Goal: Check status: Check status

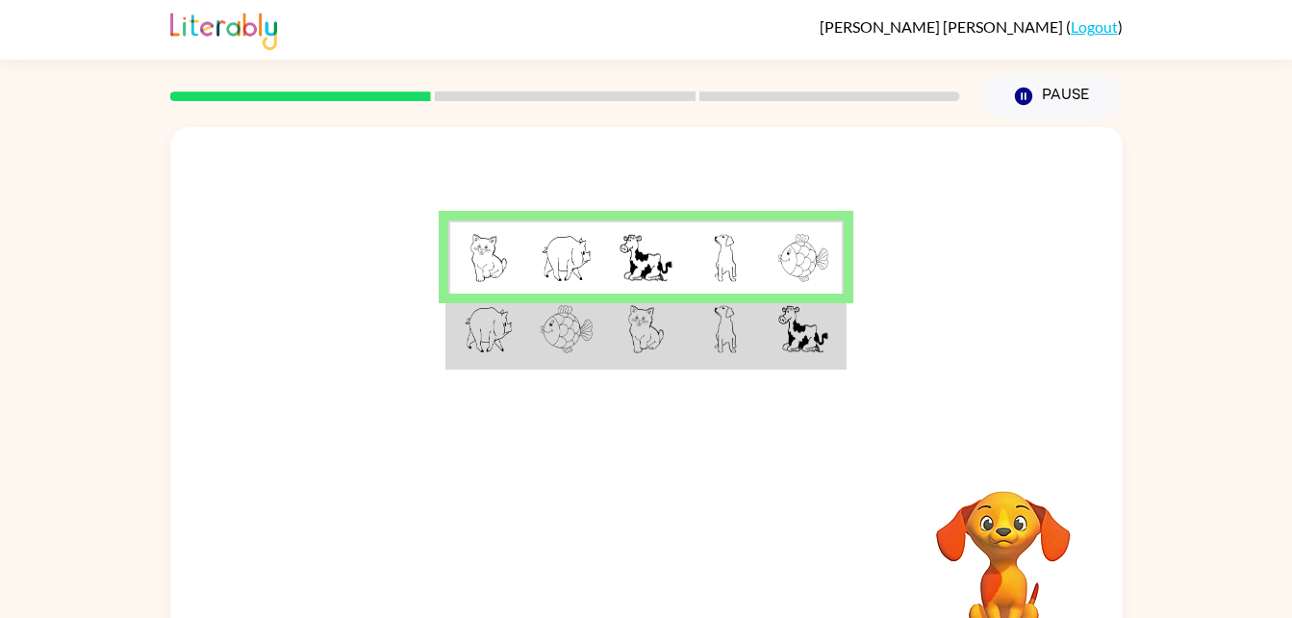
click at [599, 330] on td at bounding box center [566, 330] width 79 height 74
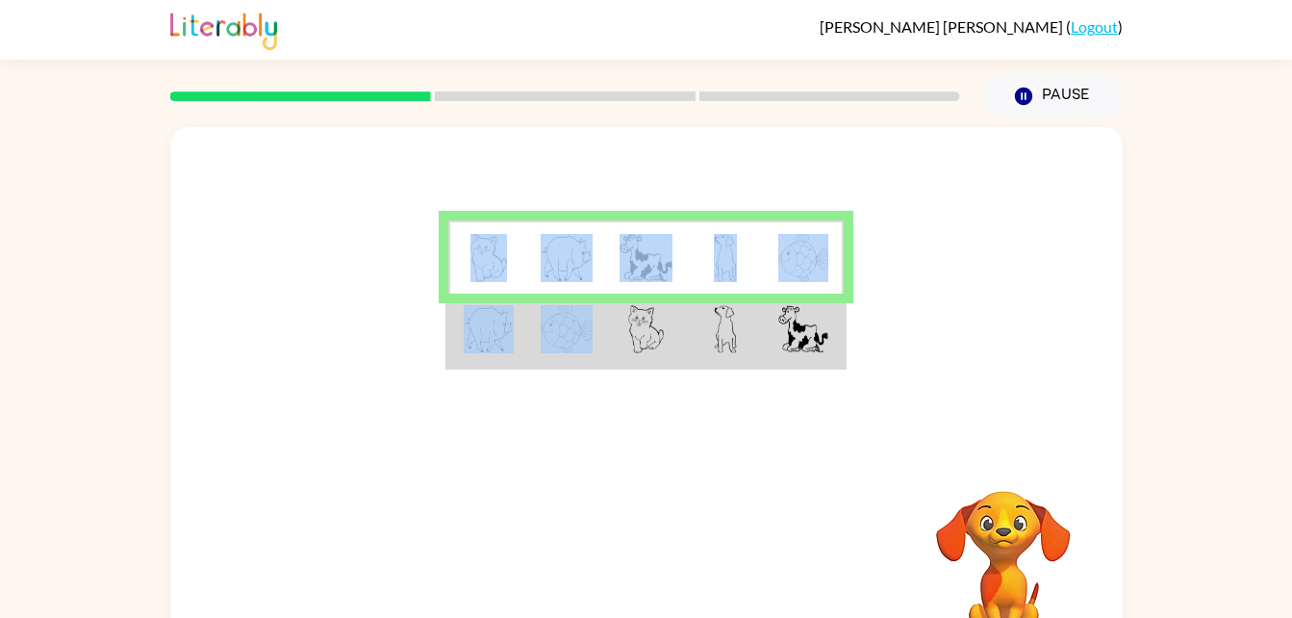
click at [599, 330] on td at bounding box center [566, 330] width 79 height 74
drag, startPoint x: 599, startPoint y: 330, endPoint x: 643, endPoint y: 330, distance: 43.3
click at [643, 330] on img at bounding box center [646, 329] width 37 height 48
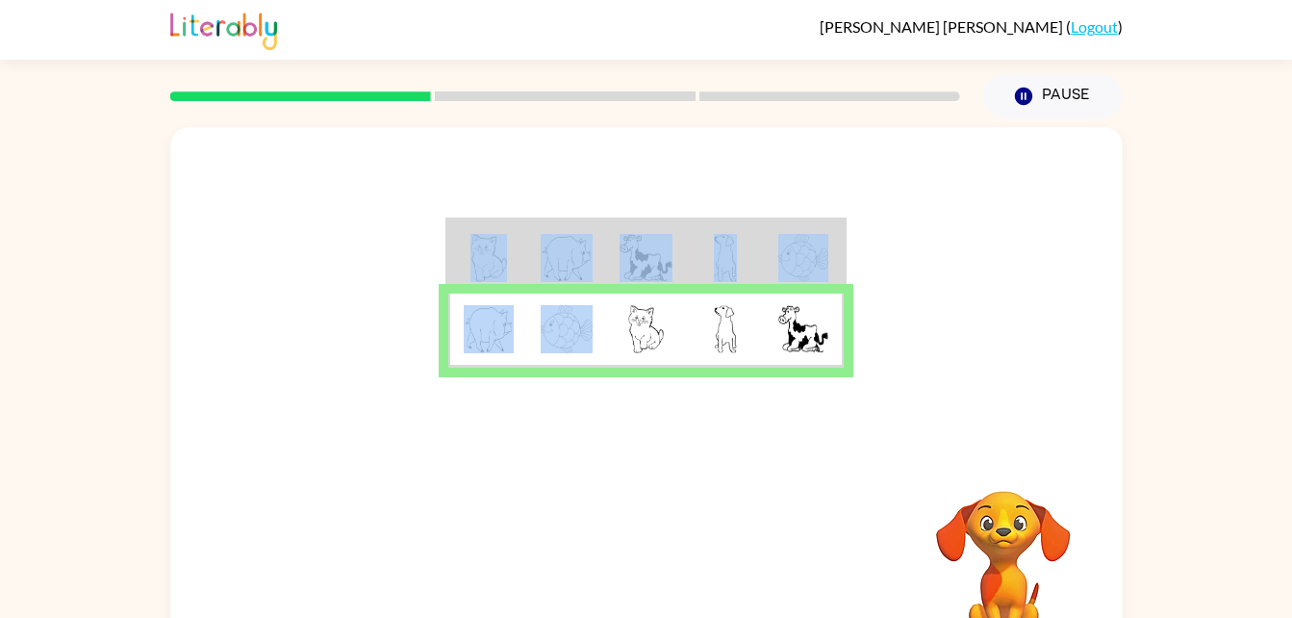
click at [644, 332] on img at bounding box center [646, 329] width 37 height 48
click at [660, 570] on icon "button" at bounding box center [646, 568] width 34 height 34
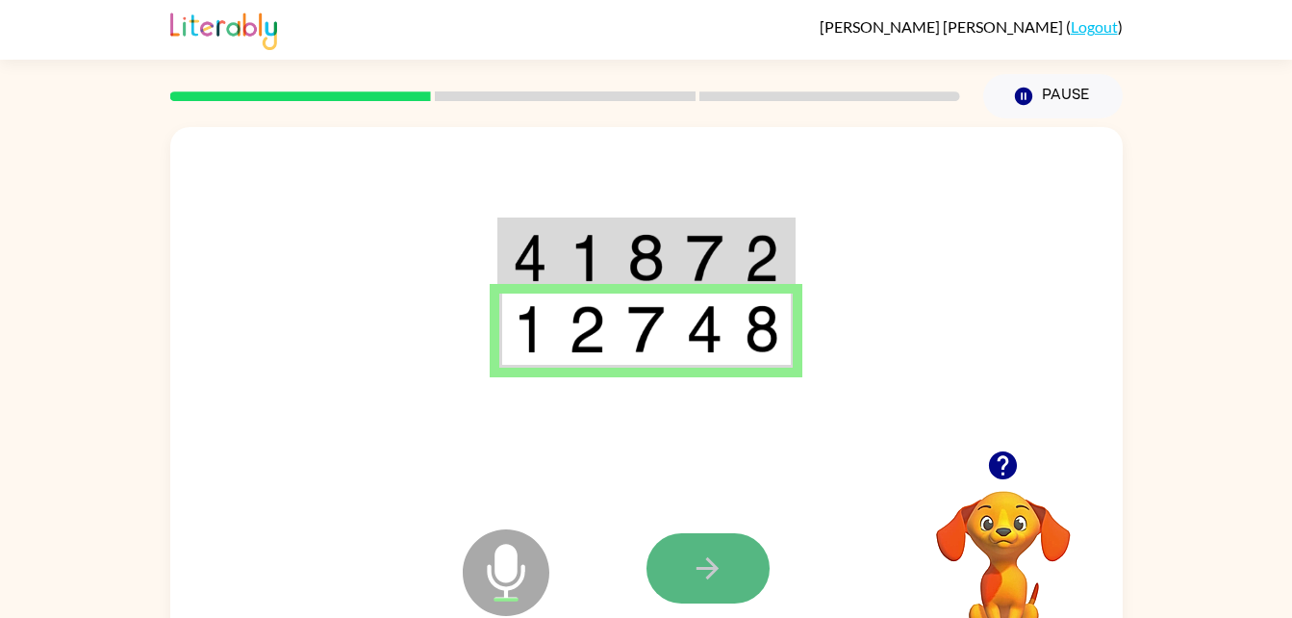
click at [721, 567] on icon "button" at bounding box center [708, 568] width 34 height 34
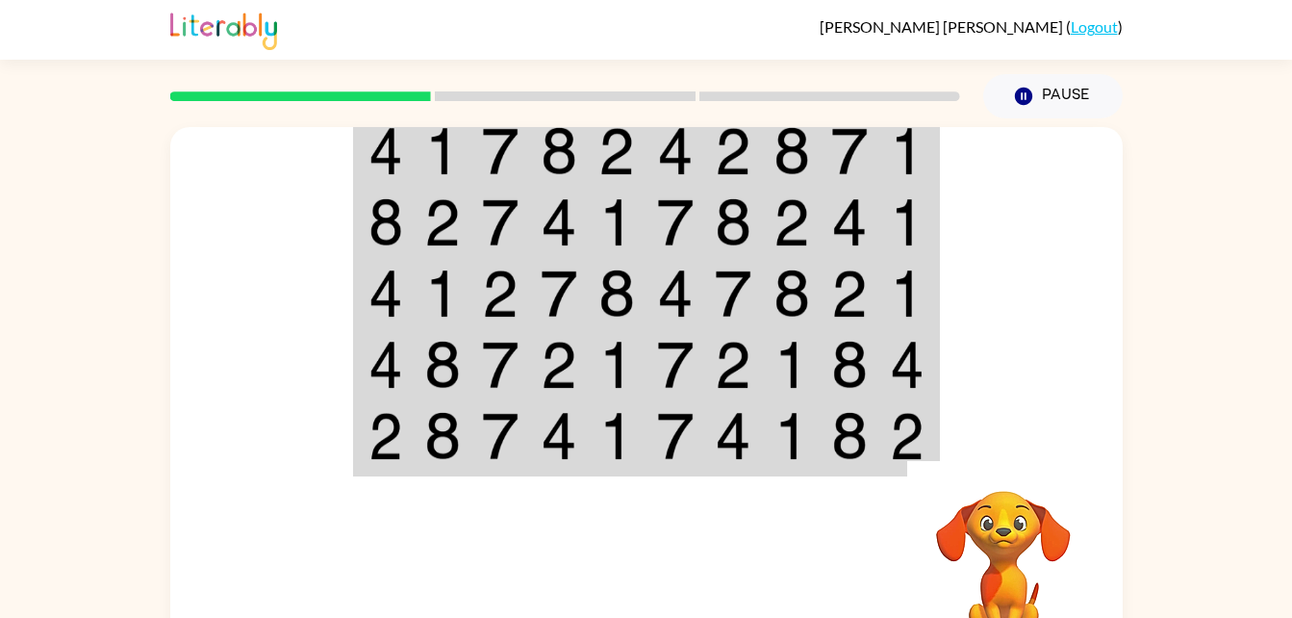
drag, startPoint x: 1179, startPoint y: 349, endPoint x: 1207, endPoint y: 442, distance: 97.4
click at [1207, 442] on div "Your browser must support playing .mp4 files to use Literably. Please try using…" at bounding box center [646, 397] width 1292 height 558
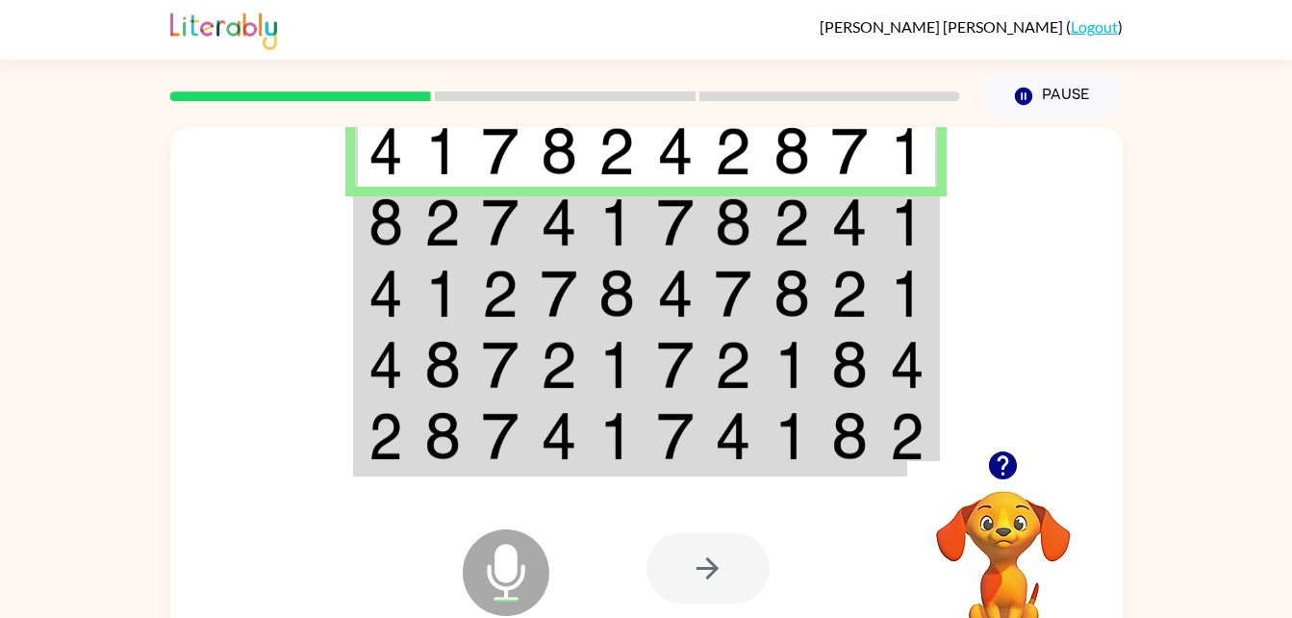
click at [688, 217] on img at bounding box center [675, 222] width 37 height 48
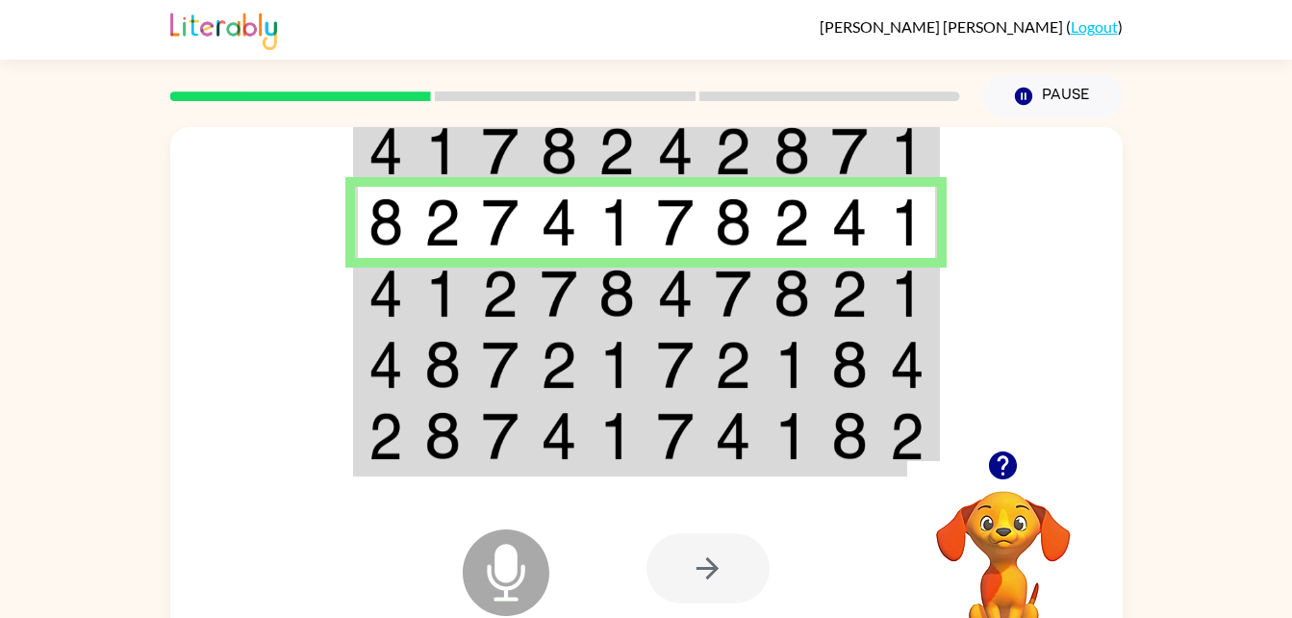
click at [491, 299] on img at bounding box center [500, 293] width 37 height 48
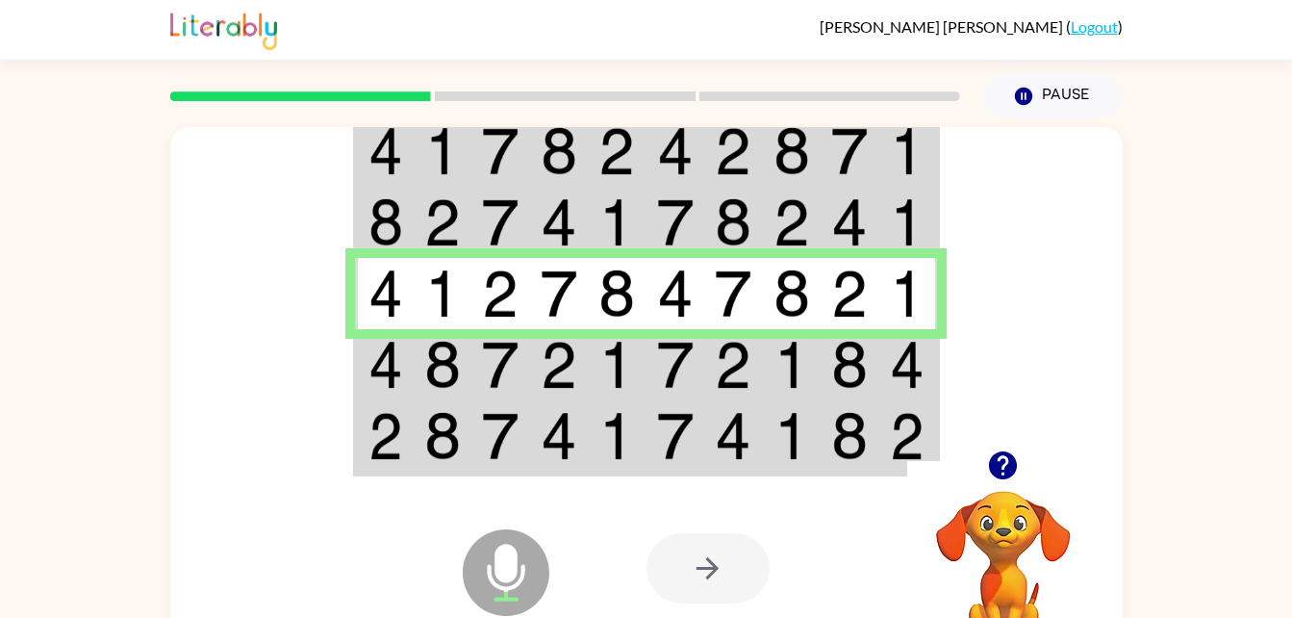
click at [499, 370] on img at bounding box center [500, 365] width 37 height 48
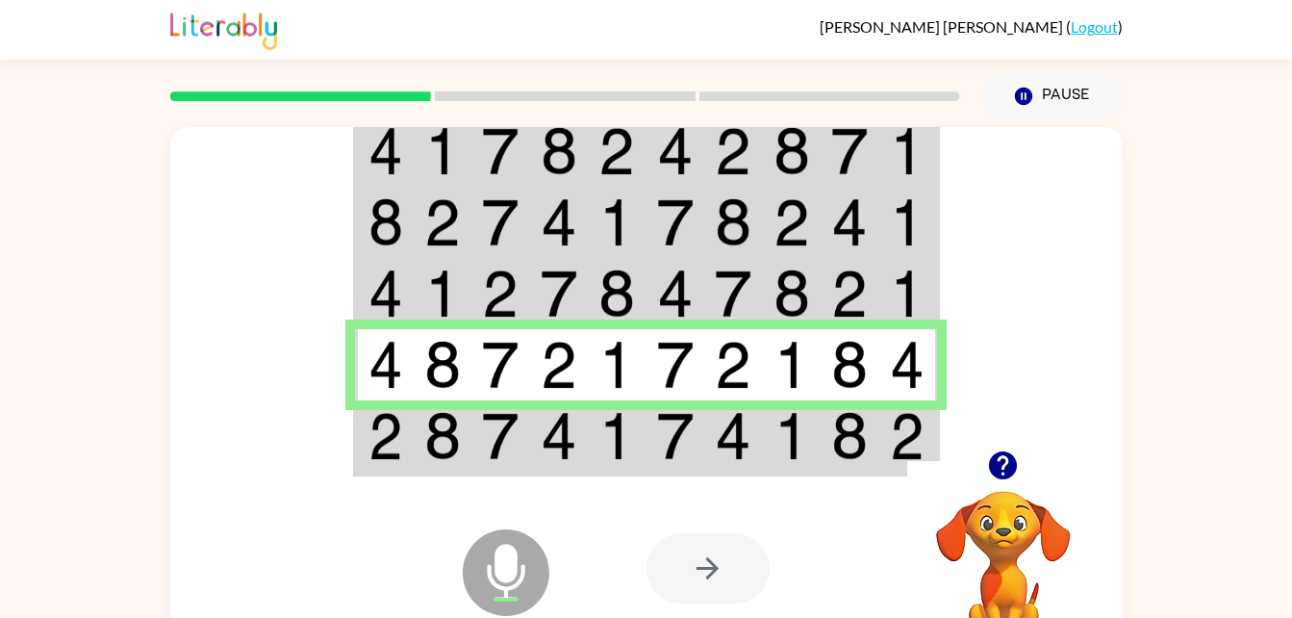
click at [627, 441] on img at bounding box center [616, 436] width 37 height 48
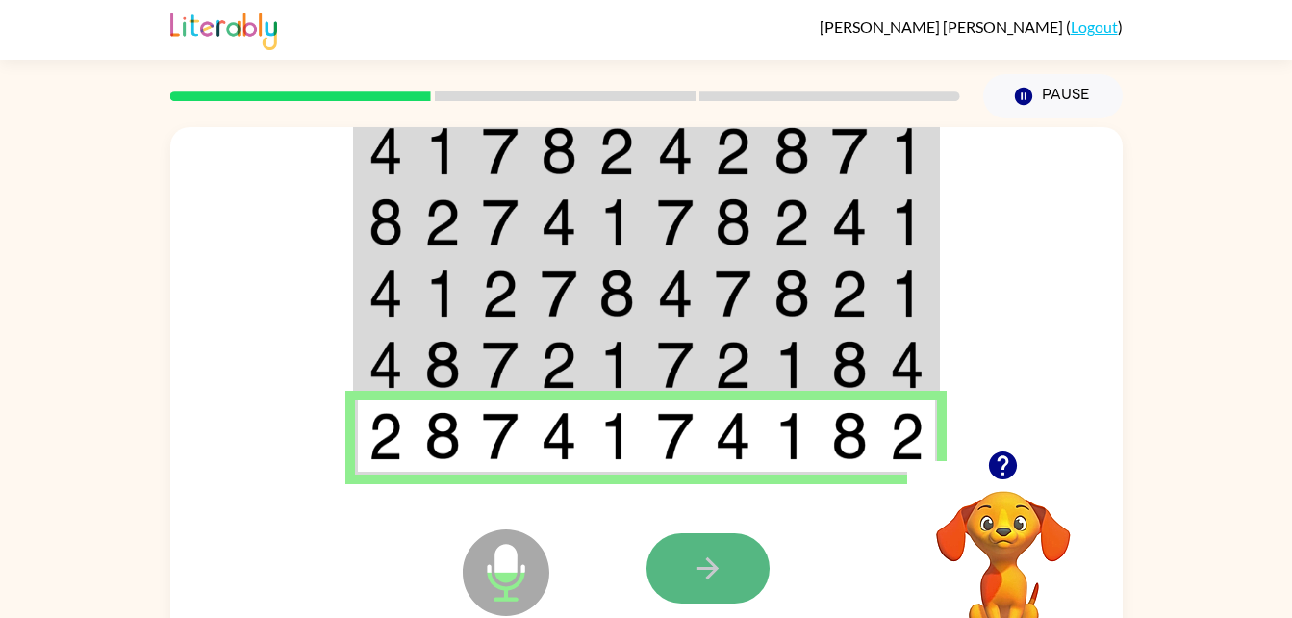
click at [725, 561] on button "button" at bounding box center [707, 568] width 123 height 70
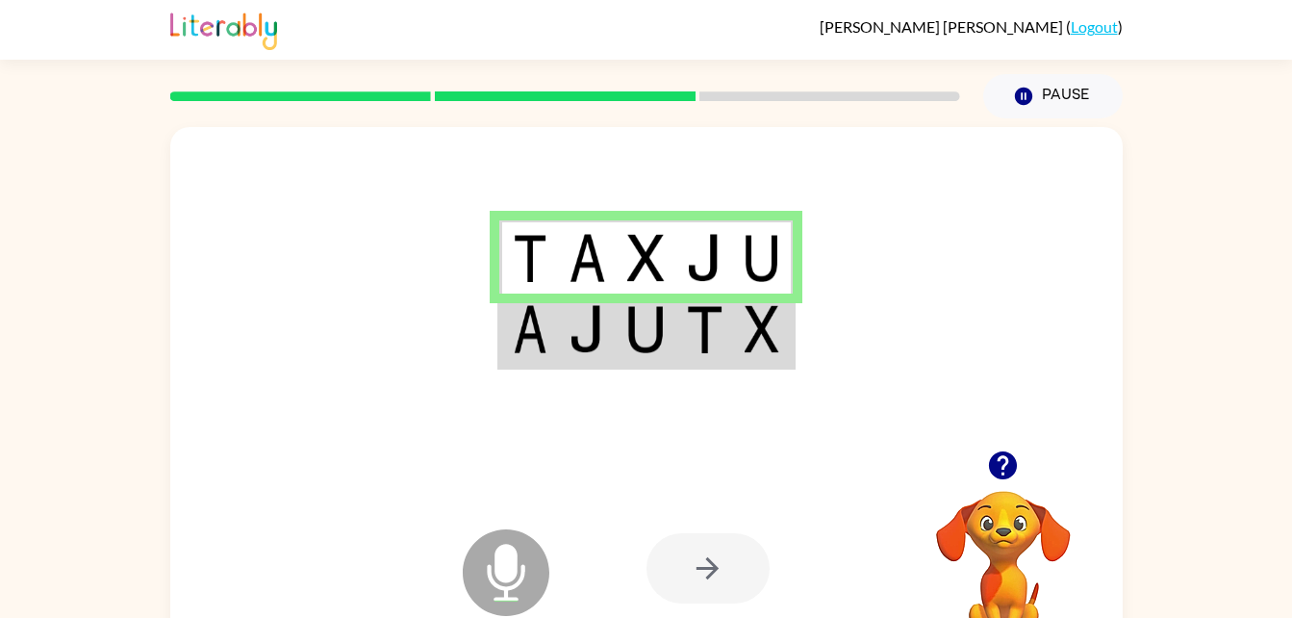
click at [619, 305] on td at bounding box center [646, 330] width 59 height 74
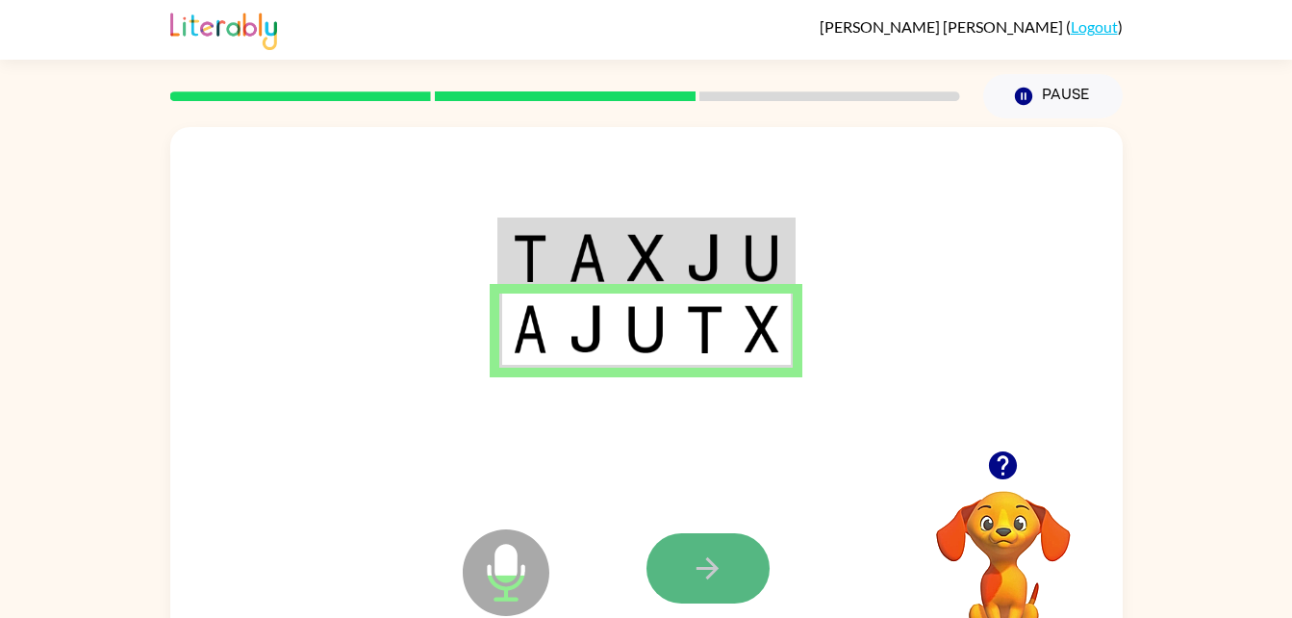
click at [699, 556] on icon "button" at bounding box center [708, 568] width 34 height 34
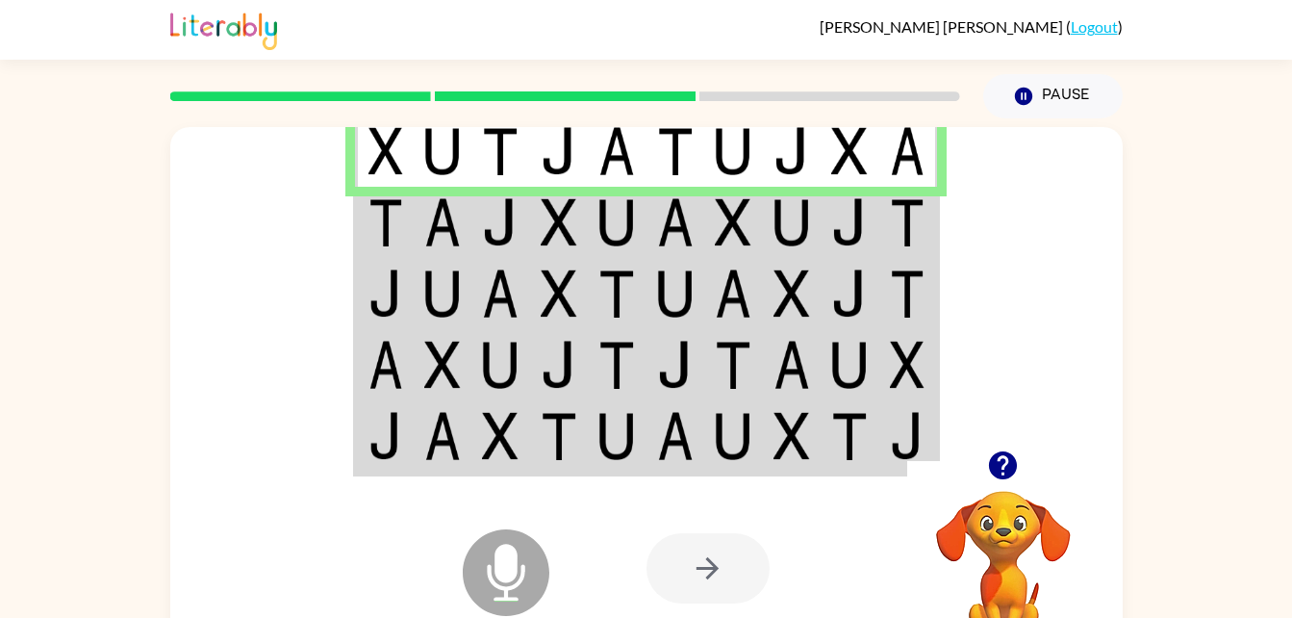
click at [445, 232] on img at bounding box center [442, 222] width 37 height 48
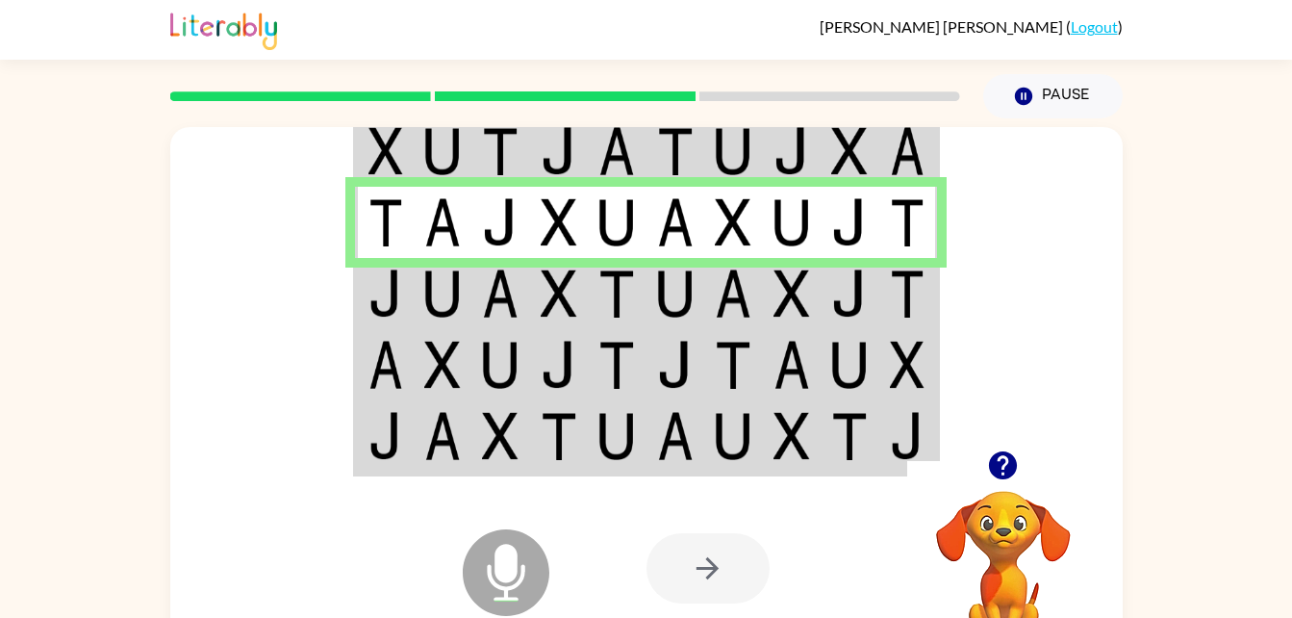
click at [719, 293] on img at bounding box center [733, 293] width 37 height 48
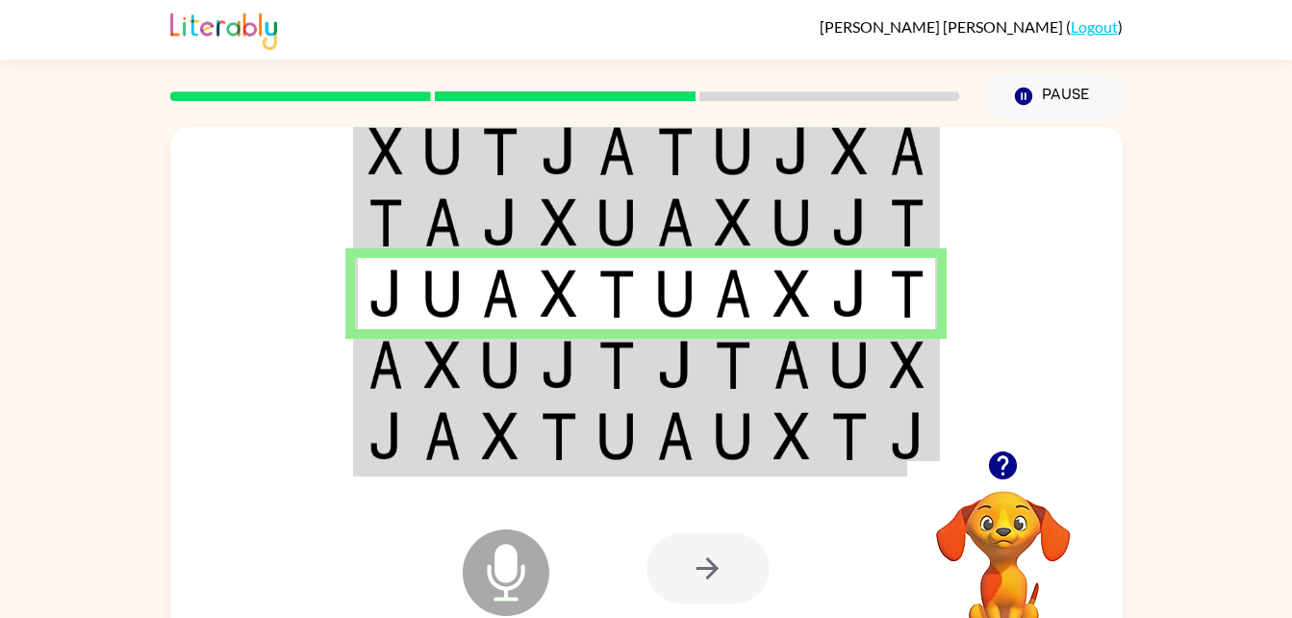
click at [481, 364] on td at bounding box center [500, 364] width 59 height 71
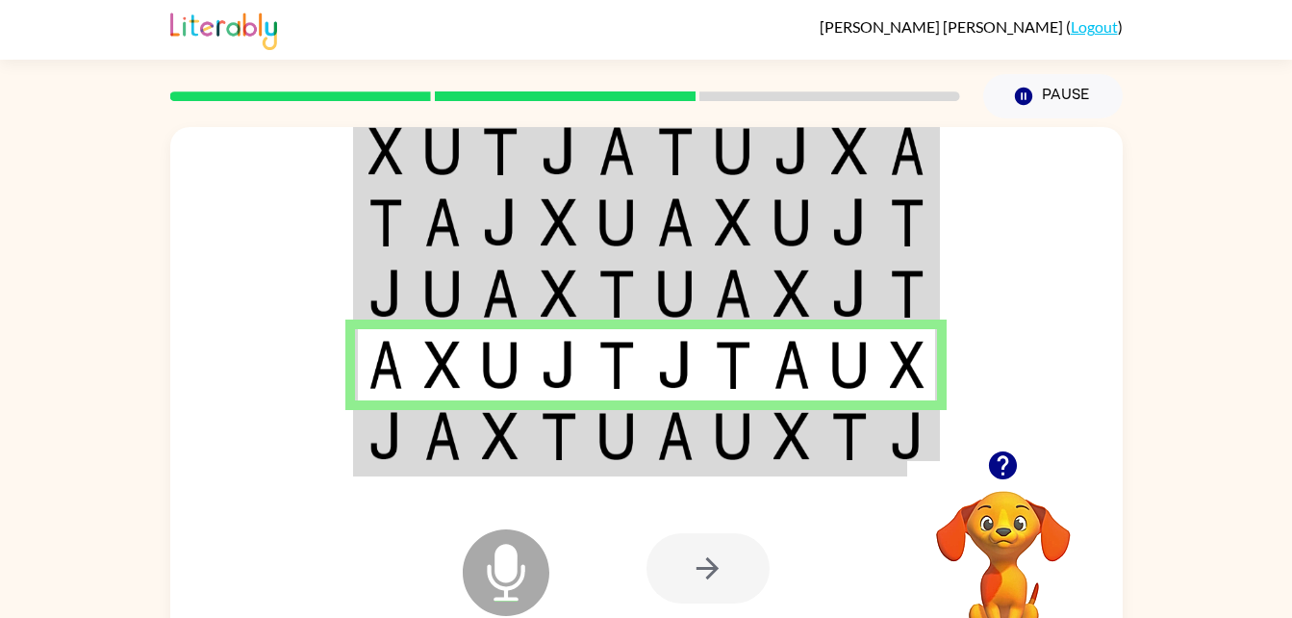
click at [622, 439] on img at bounding box center [616, 436] width 37 height 48
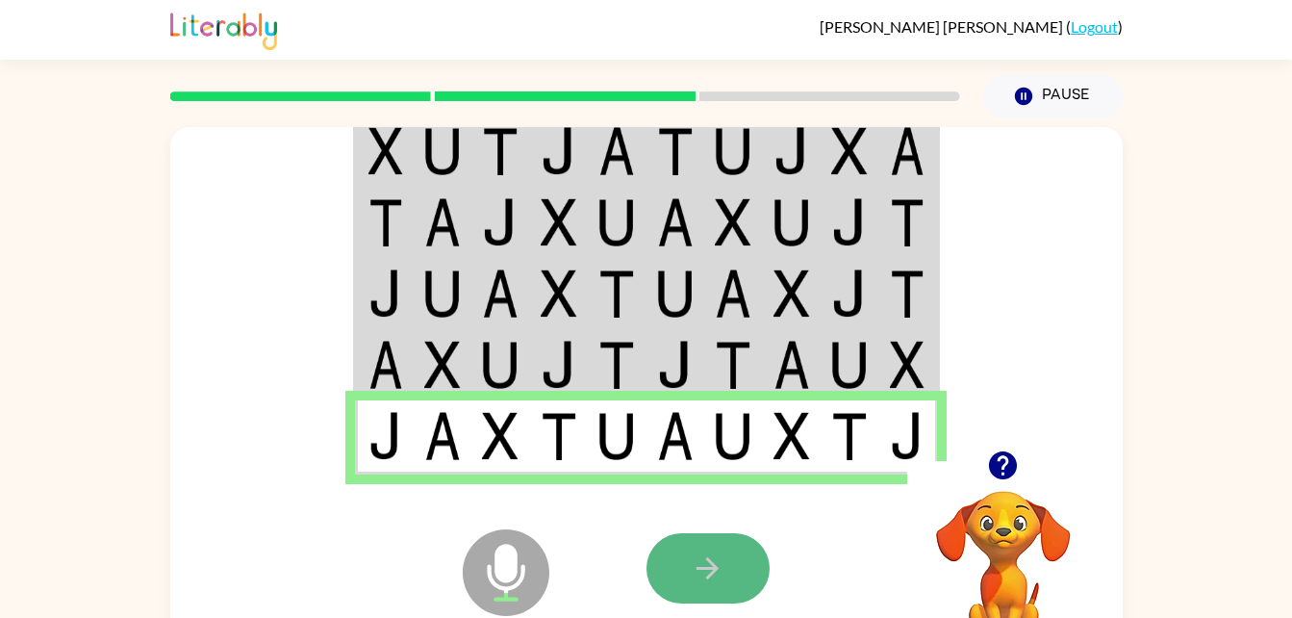
click at [712, 568] on icon "button" at bounding box center [707, 568] width 22 height 22
